Goal: Register for event/course

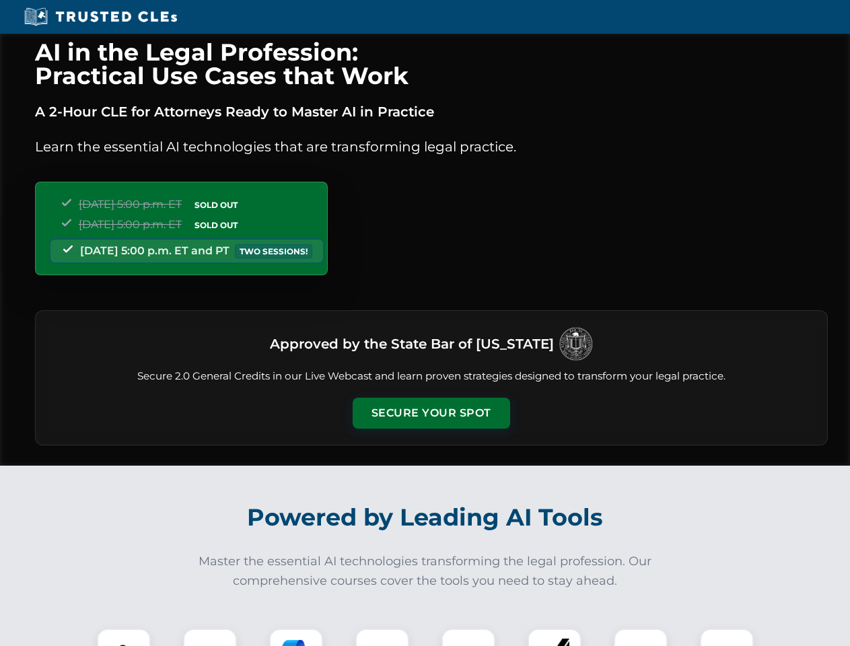
click at [431, 413] on button "Secure Your Spot" at bounding box center [431, 413] width 157 height 31
click at [124, 637] on img at bounding box center [123, 655] width 39 height 39
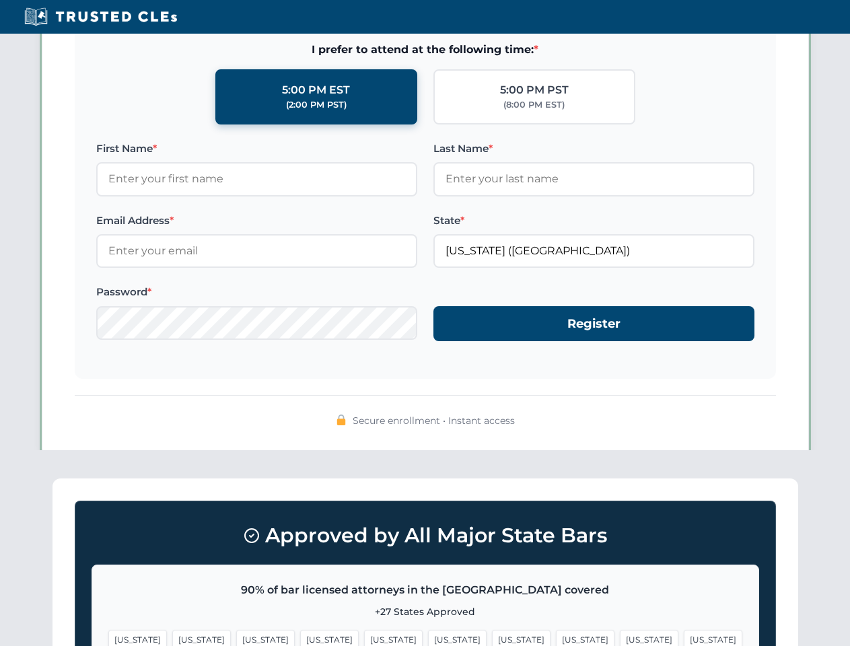
click at [492, 637] on span "[US_STATE]" at bounding box center [521, 640] width 59 height 20
click at [620, 637] on span "[US_STATE]" at bounding box center [649, 640] width 59 height 20
